Goal: Information Seeking & Learning: Learn about a topic

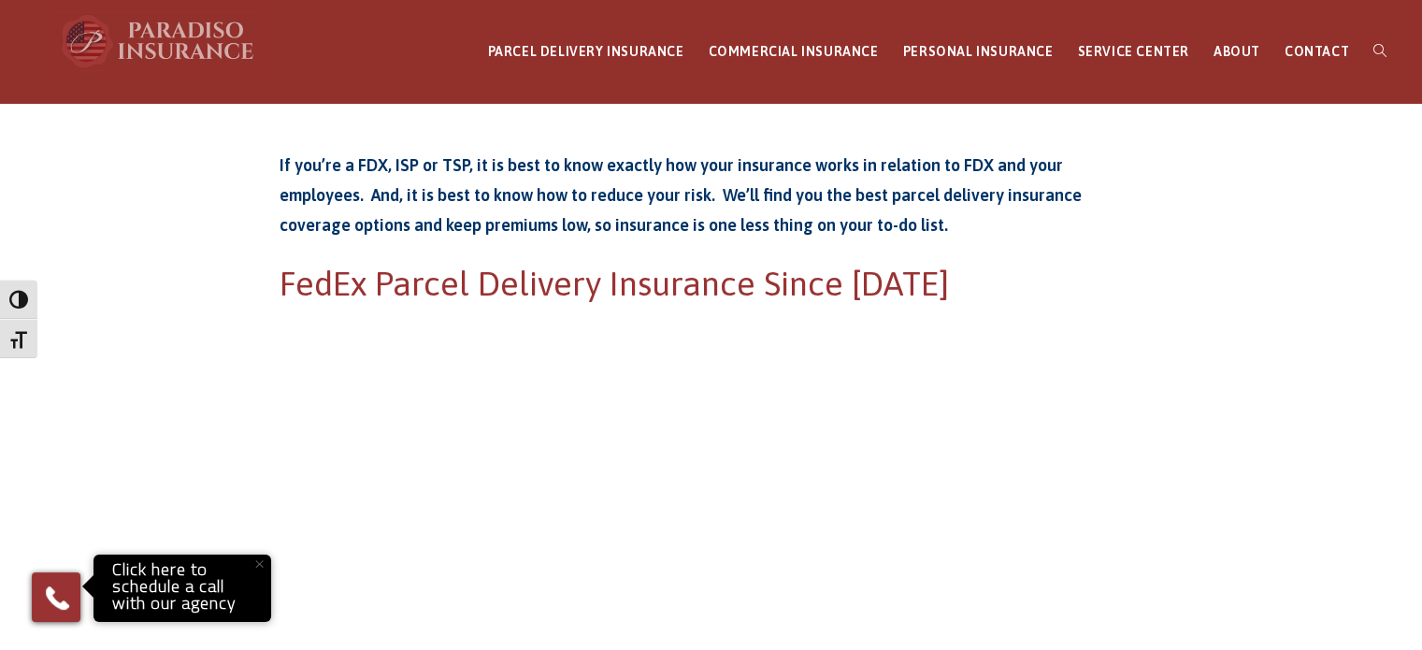
click at [161, 47] on img at bounding box center [159, 41] width 206 height 56
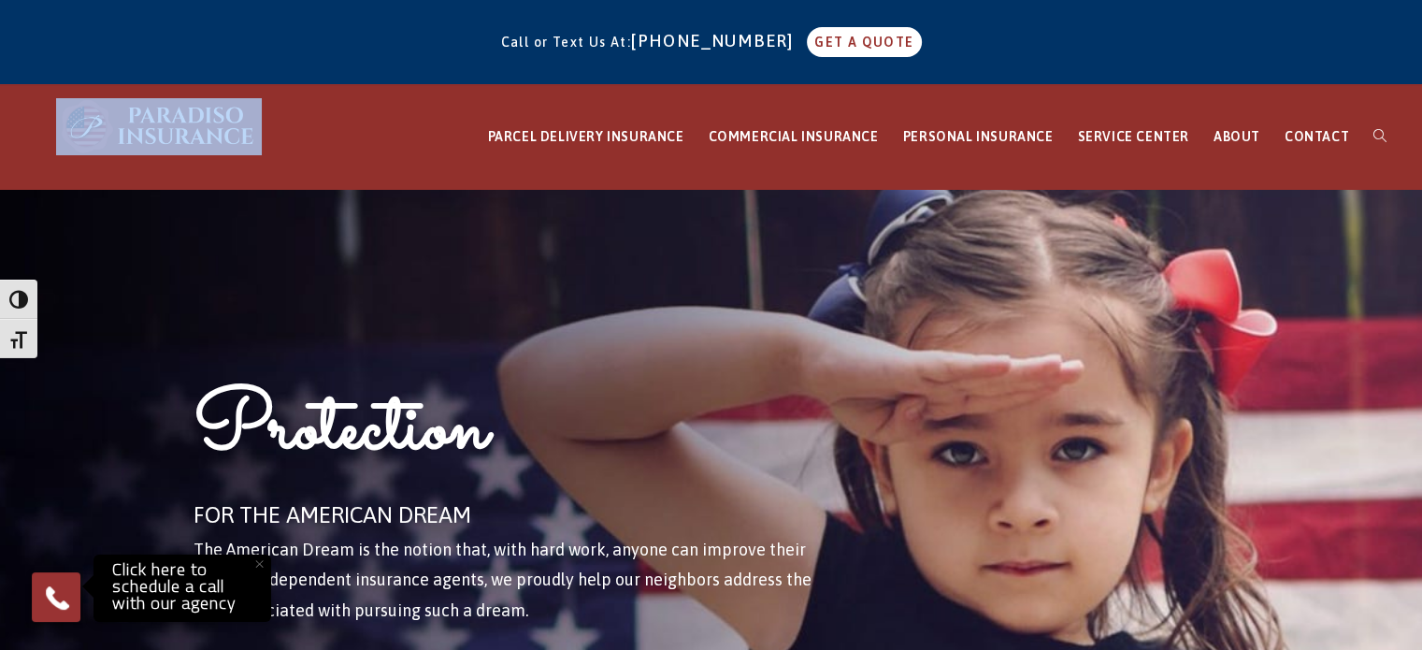
drag, startPoint x: 1421, startPoint y: 46, endPoint x: 1430, endPoint y: 115, distance: 69.8
click at [1329, 79] on div "Call or Text Us At: 860-684-5270 GET A QUOTE" at bounding box center [711, 42] width 1422 height 84
